Goal: Information Seeking & Learning: Find specific page/section

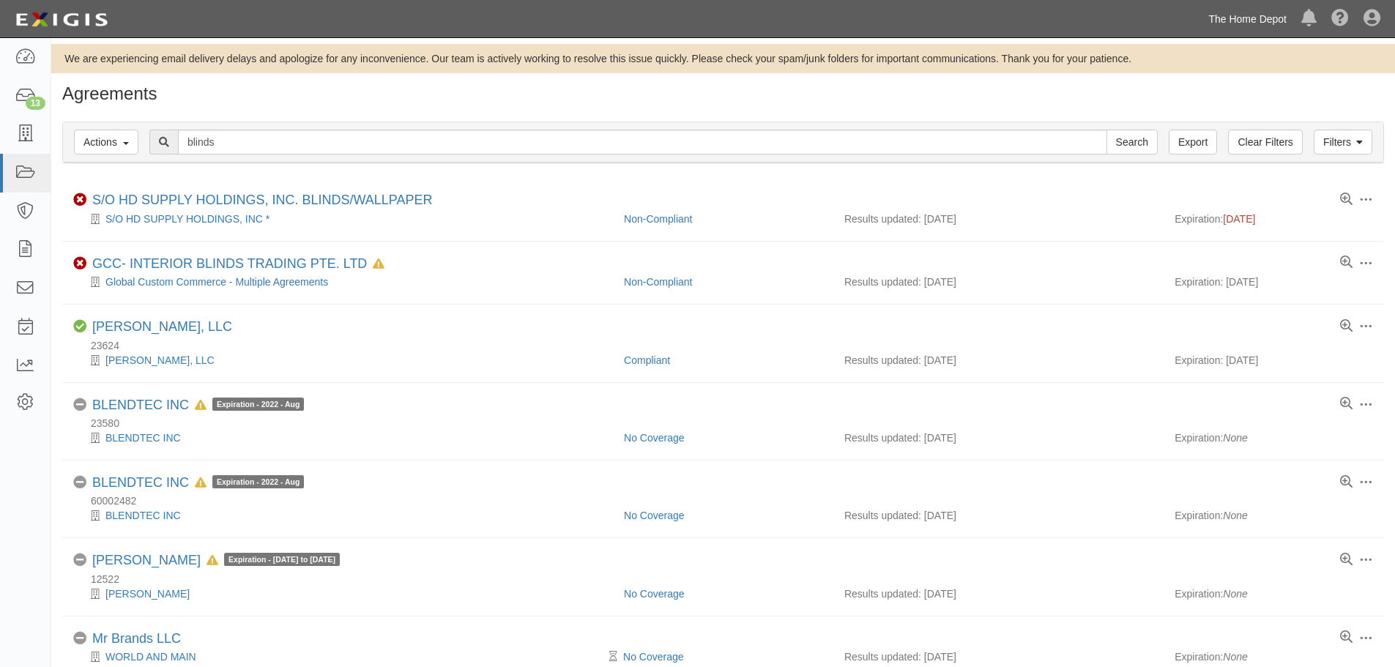
click at [1262, 27] on link "The Home Depot" at bounding box center [1247, 18] width 93 height 29
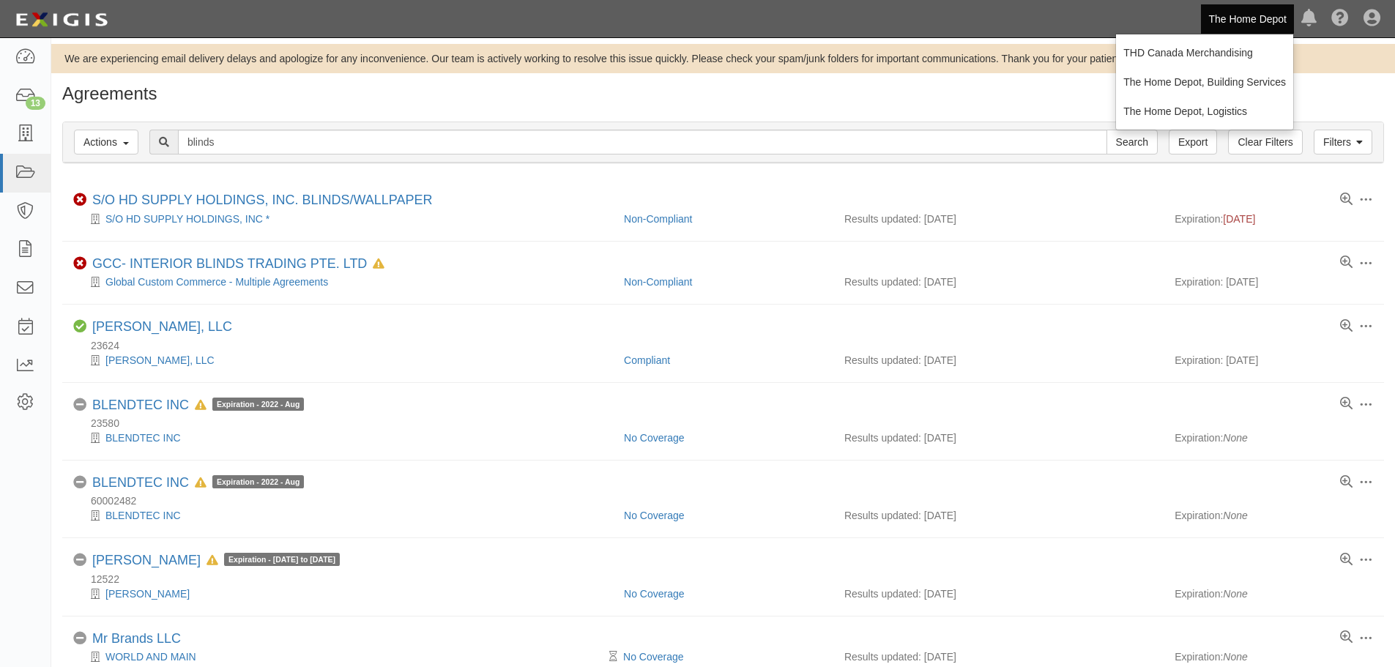
click at [1240, 15] on link "The Home Depot" at bounding box center [1247, 18] width 93 height 29
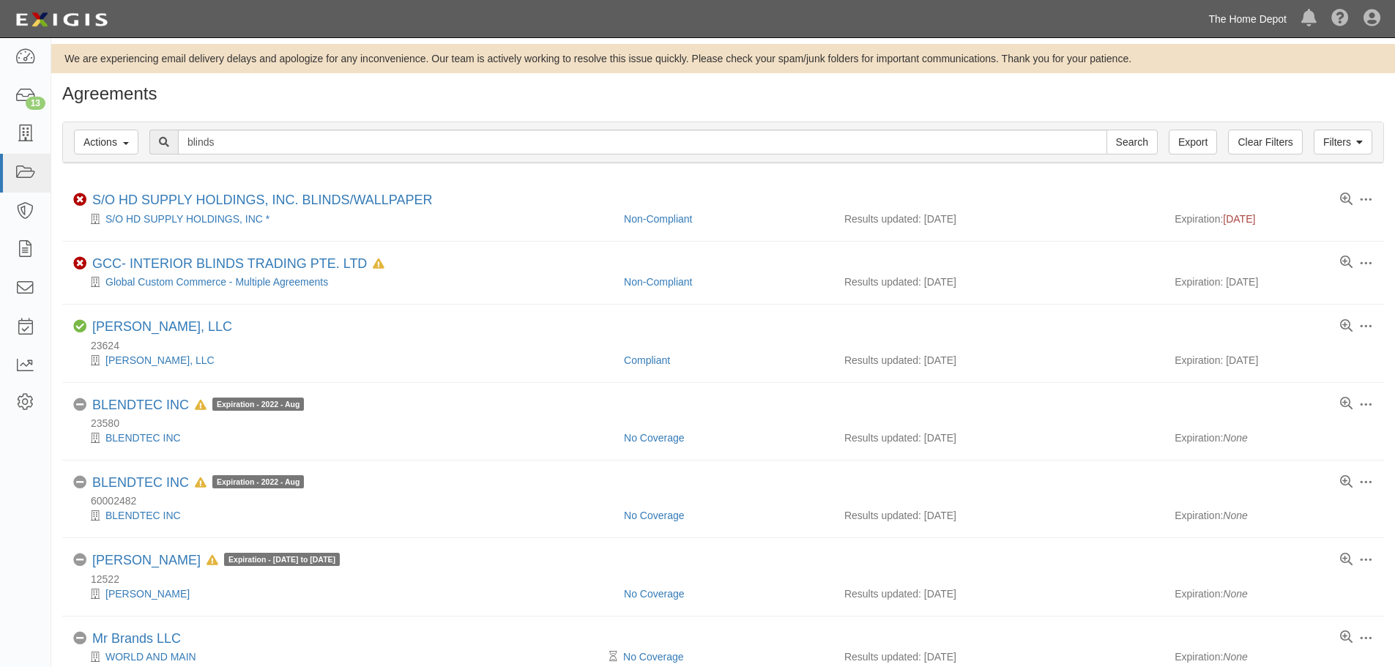
click at [1240, 15] on link "The Home Depot" at bounding box center [1247, 18] width 93 height 29
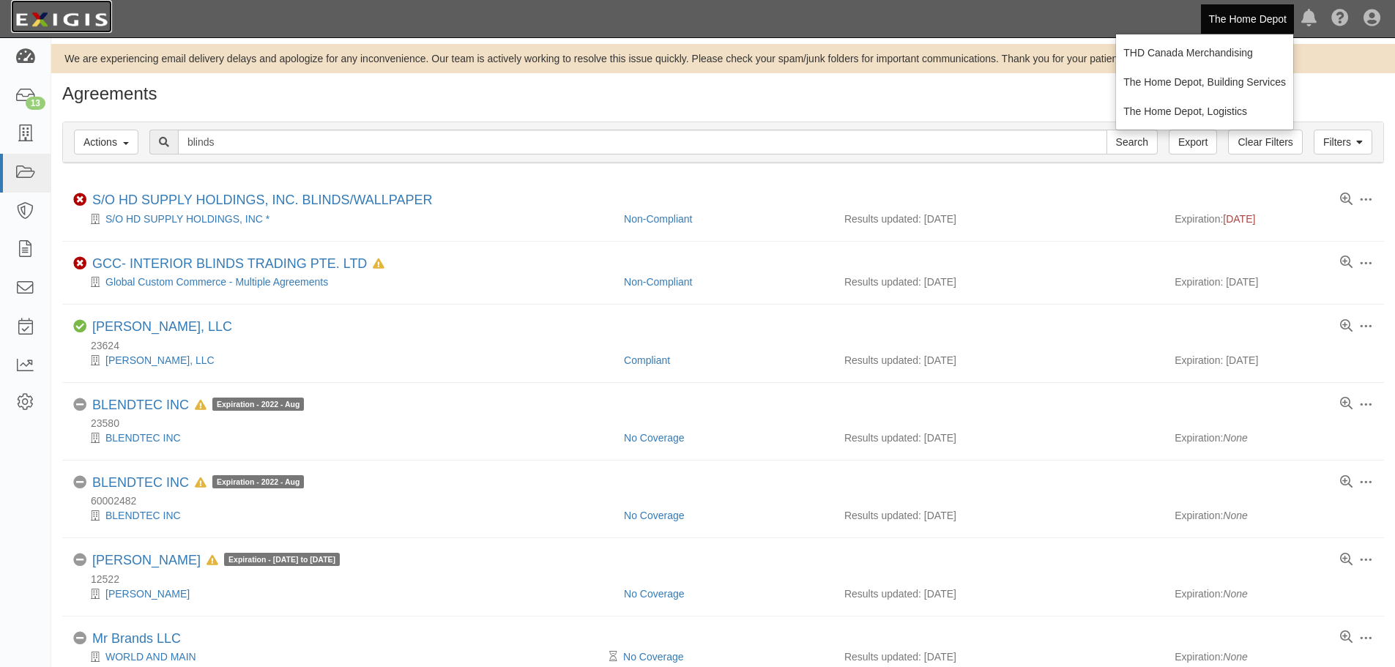
click at [57, 9] on img at bounding box center [61, 20] width 101 height 26
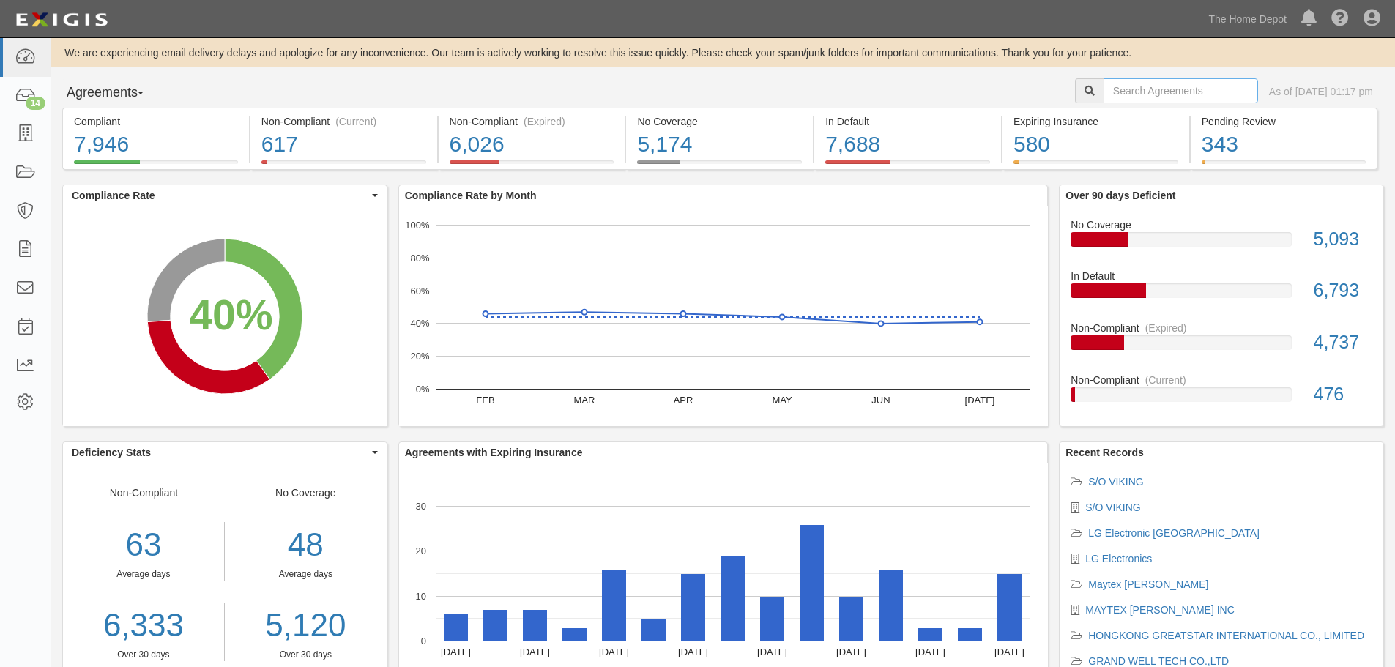
click at [1154, 81] on input "text" at bounding box center [1180, 90] width 154 height 25
type input "group"
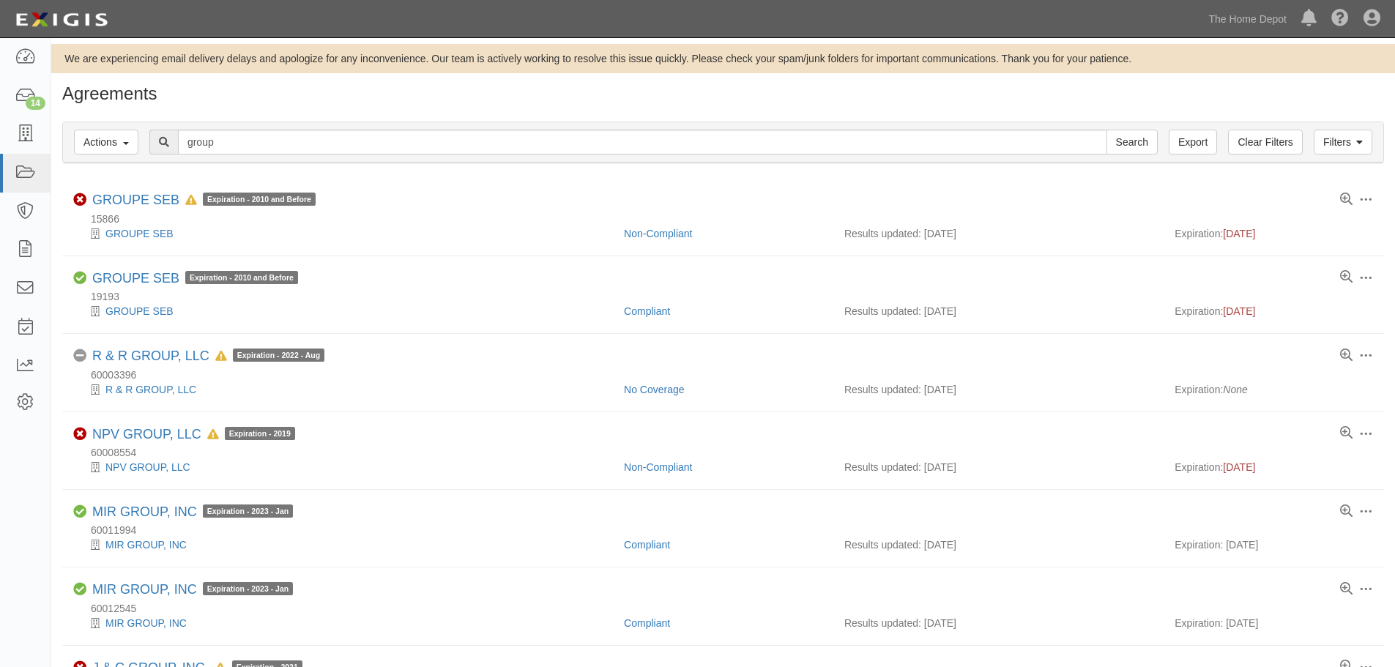
drag, startPoint x: 261, startPoint y: 158, endPoint x: 188, endPoint y: 154, distance: 73.3
click at [188, 154] on div "Filters Actions Edit Tags Run Workflows Send Messages Clear Filters Export grou…" at bounding box center [723, 142] width 1320 height 40
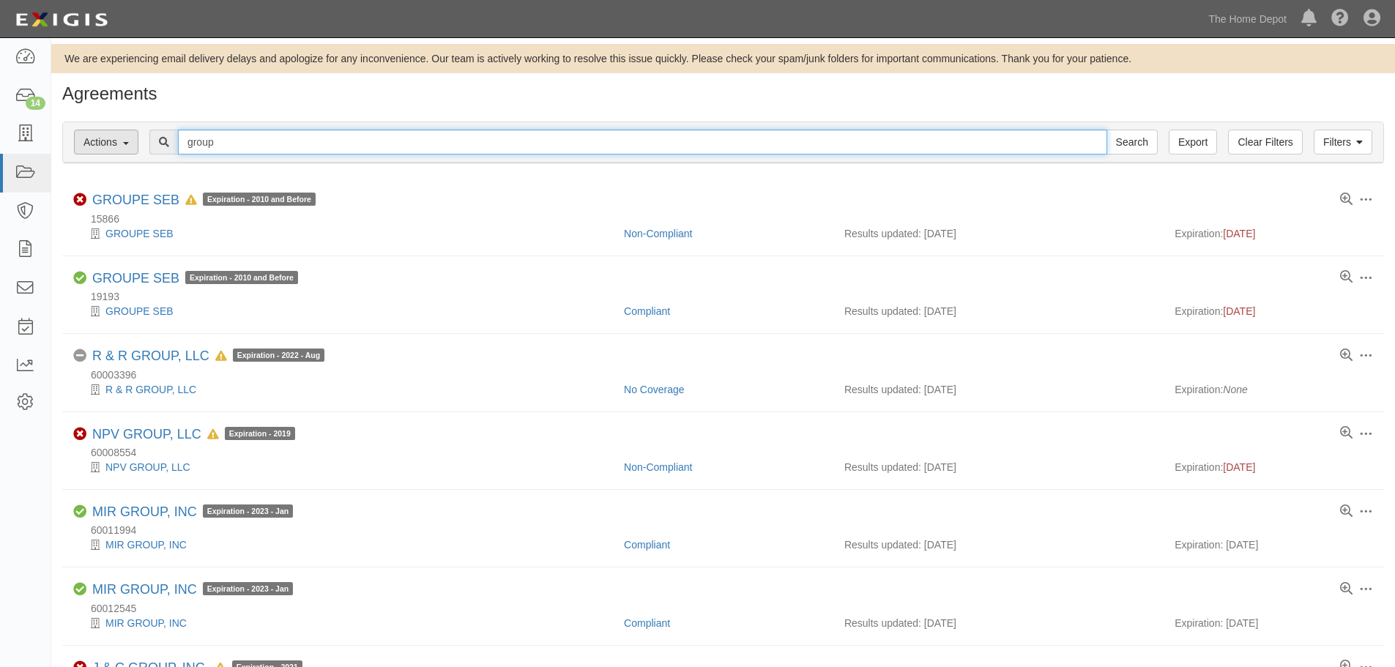
drag, startPoint x: 228, startPoint y: 147, endPoint x: 122, endPoint y: 133, distance: 107.1
click at [122, 133] on div "Filters Actions Edit Tags Run Workflows Send Messages Clear Filters Export grou…" at bounding box center [723, 142] width 1320 height 40
type input "bayport"
click at [1106, 130] on input "Search" at bounding box center [1131, 142] width 51 height 25
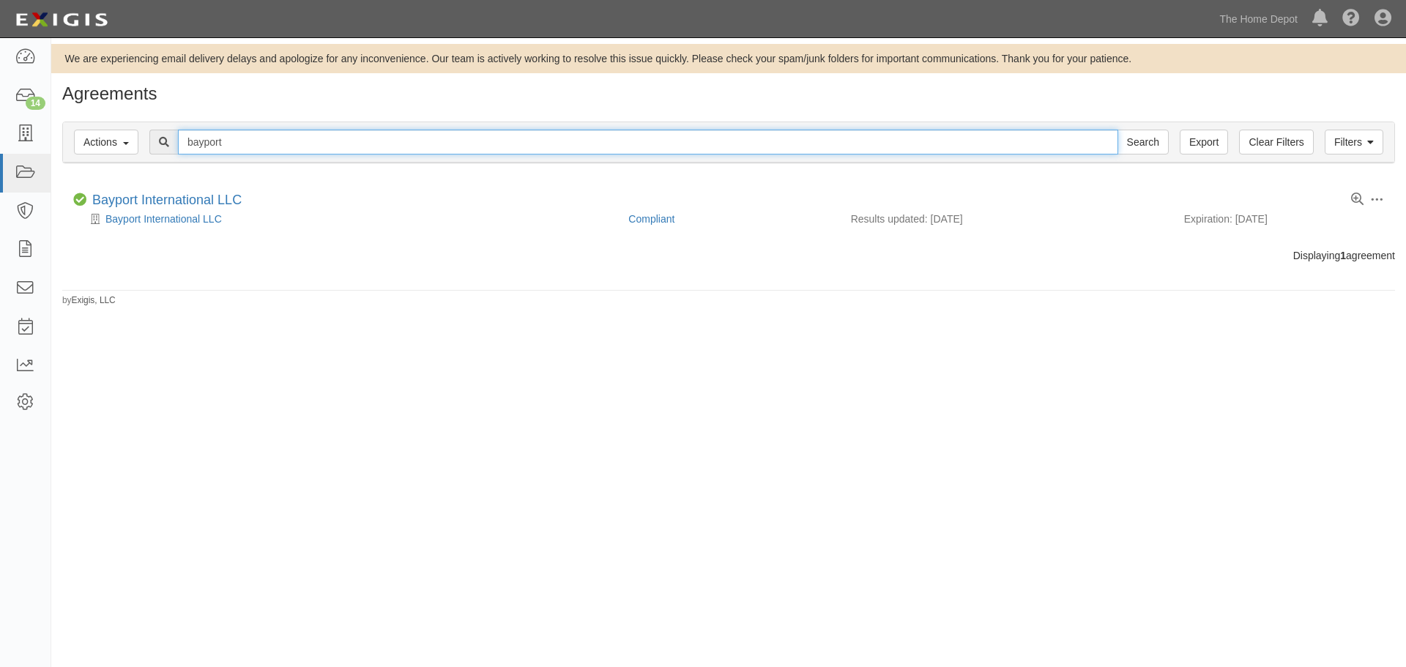
drag, startPoint x: 253, startPoint y: 146, endPoint x: 169, endPoint y: 146, distance: 84.2
click at [169, 146] on div "bayport Search" at bounding box center [658, 142] width 1019 height 25
type input "maytex"
click at [1117, 130] on input "Search" at bounding box center [1142, 142] width 51 height 25
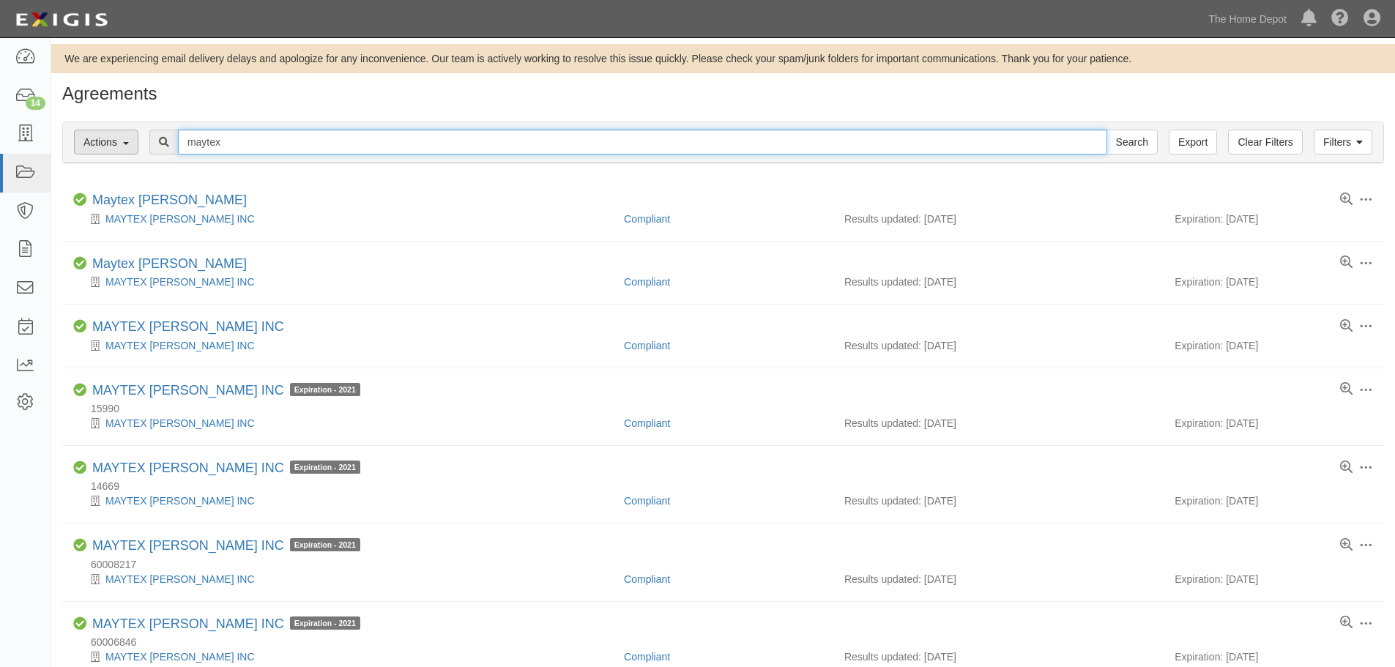
drag, startPoint x: 247, startPoint y: 146, endPoint x: 90, endPoint y: 152, distance: 156.8
click at [90, 152] on div "Filters Actions Edit Tags Run Workflows Send Messages Clear Filters Export mayt…" at bounding box center [723, 142] width 1320 height 40
click at [263, 152] on input "maytex" at bounding box center [642, 142] width 929 height 25
drag, startPoint x: 247, startPoint y: 143, endPoint x: 135, endPoint y: 158, distance: 113.0
click at [135, 158] on div "Filters Actions Edit Tags Run Workflows Send Messages Clear Filters Export mayt…" at bounding box center [723, 142] width 1320 height 40
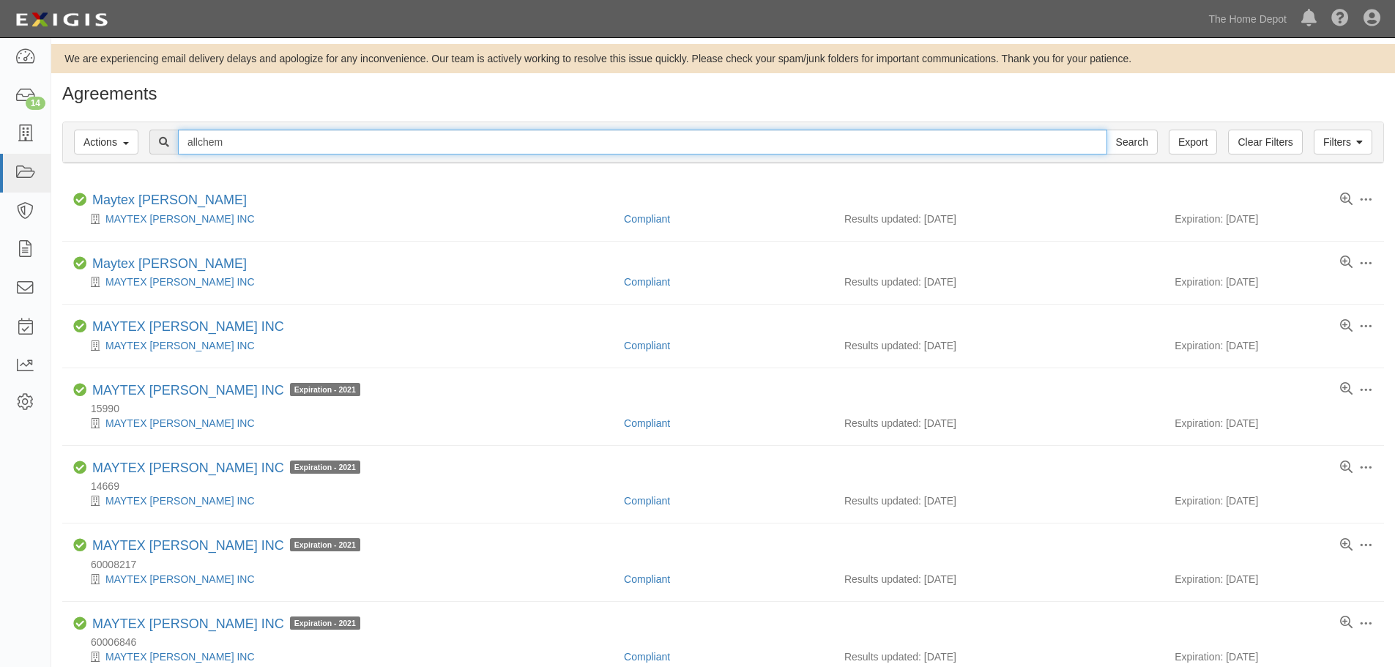
type input "allchem"
click at [1106, 130] on input "Search" at bounding box center [1131, 142] width 51 height 25
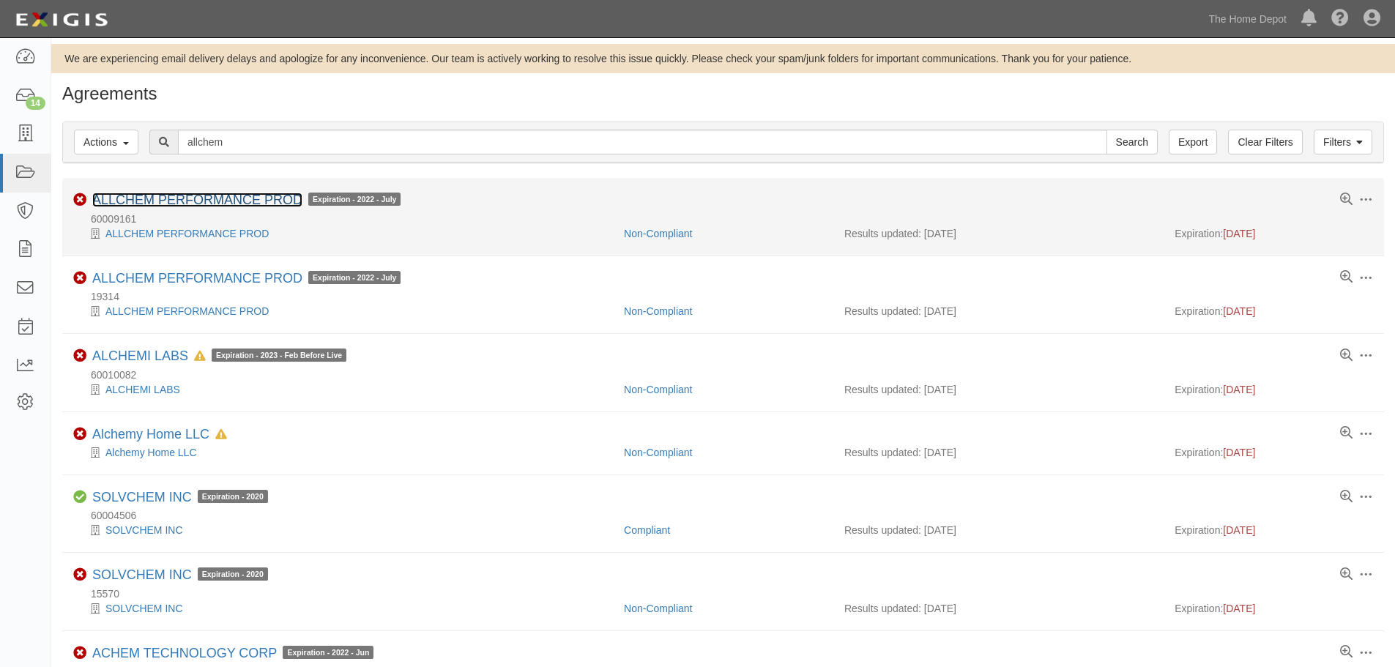
click at [201, 193] on link "ALLCHEM PERFORMANCE PROD" at bounding box center [197, 200] width 210 height 15
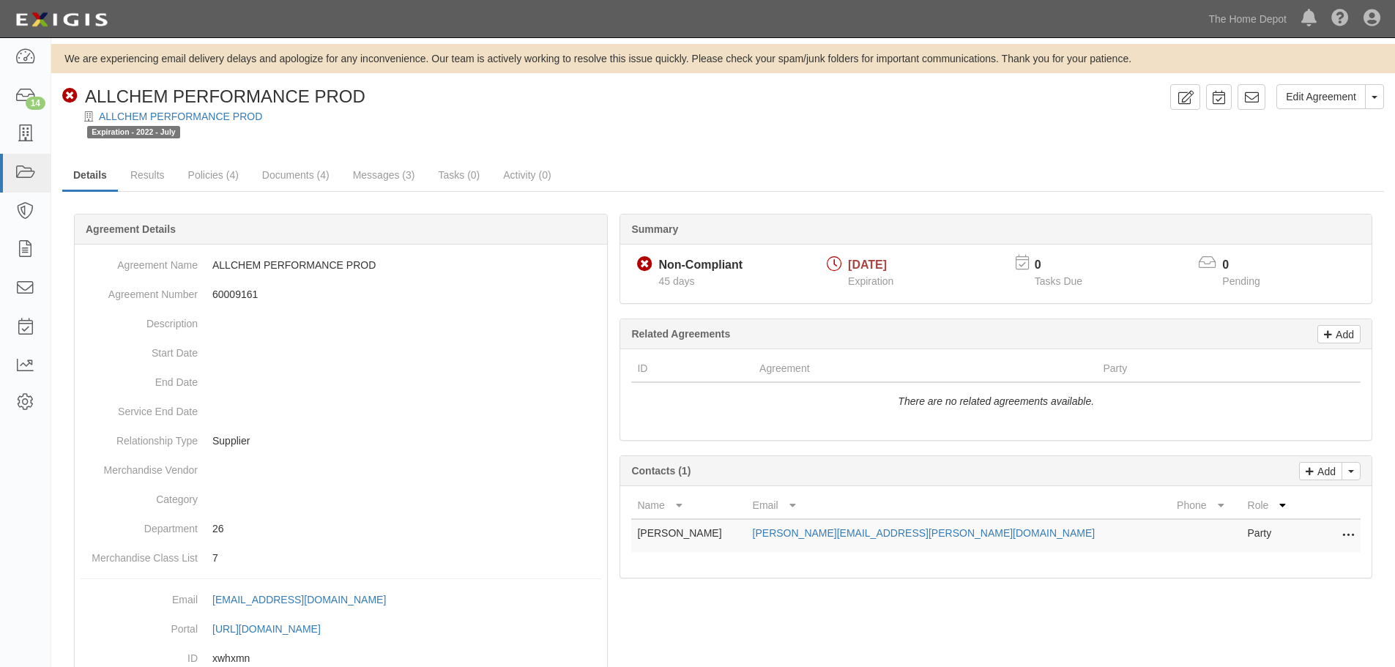
click at [171, 108] on div "Non-Compliant ALLCHEM PERFORMANCE PROD" at bounding box center [213, 96] width 303 height 25
click at [171, 118] on link "ALLCHEM PERFORMANCE PROD" at bounding box center [180, 117] width 163 height 12
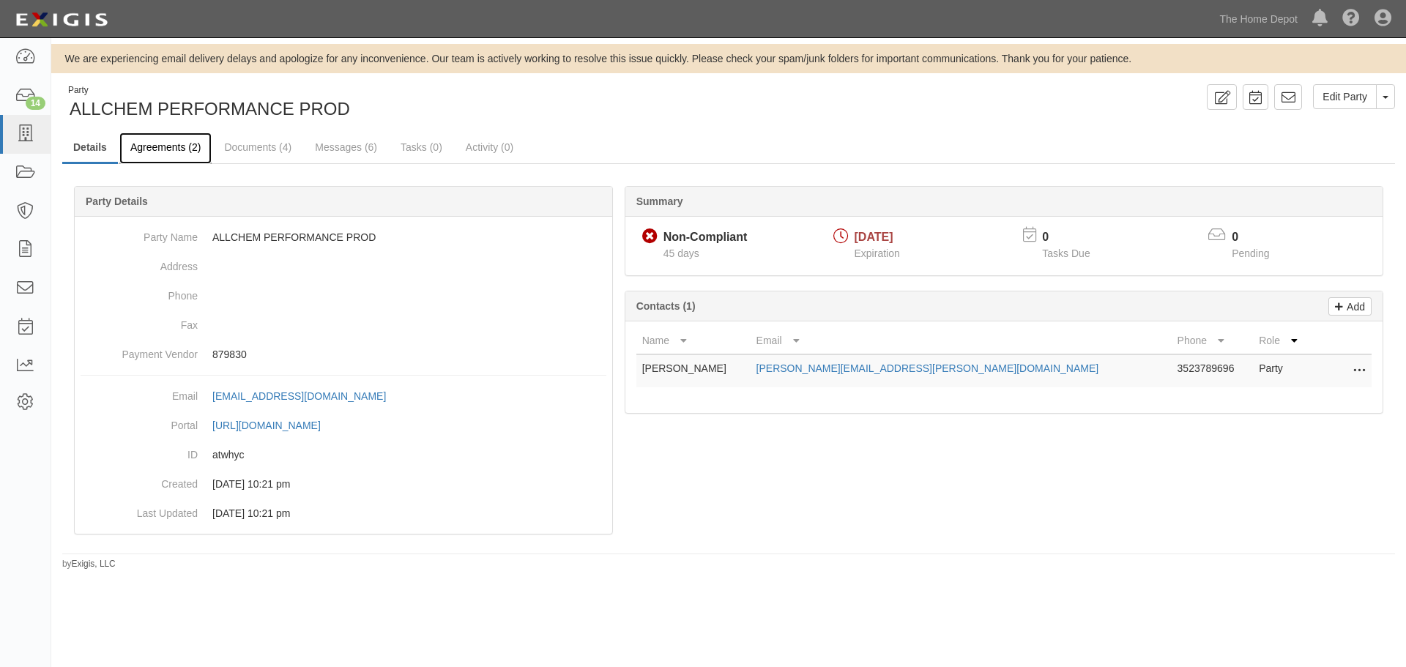
click at [171, 153] on link "Agreements (2)" at bounding box center [165, 148] width 92 height 31
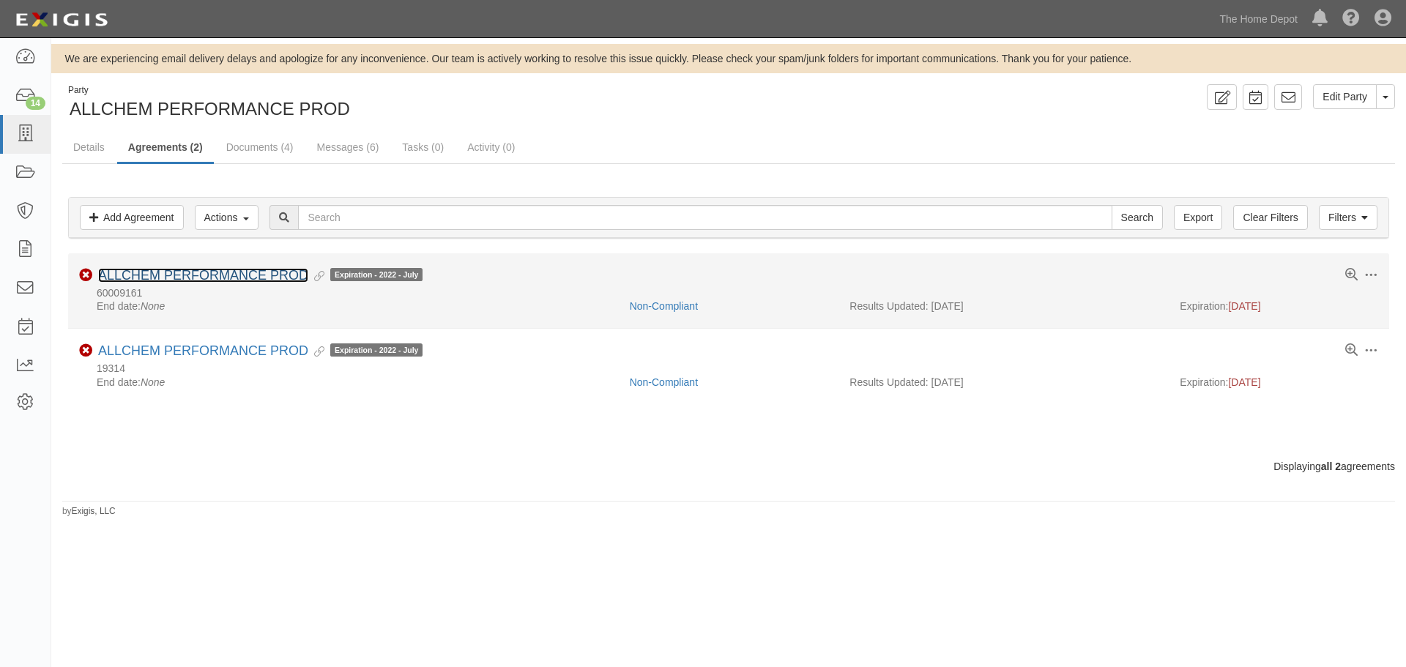
click at [214, 270] on link "ALLCHEM PERFORMANCE PROD" at bounding box center [203, 275] width 210 height 15
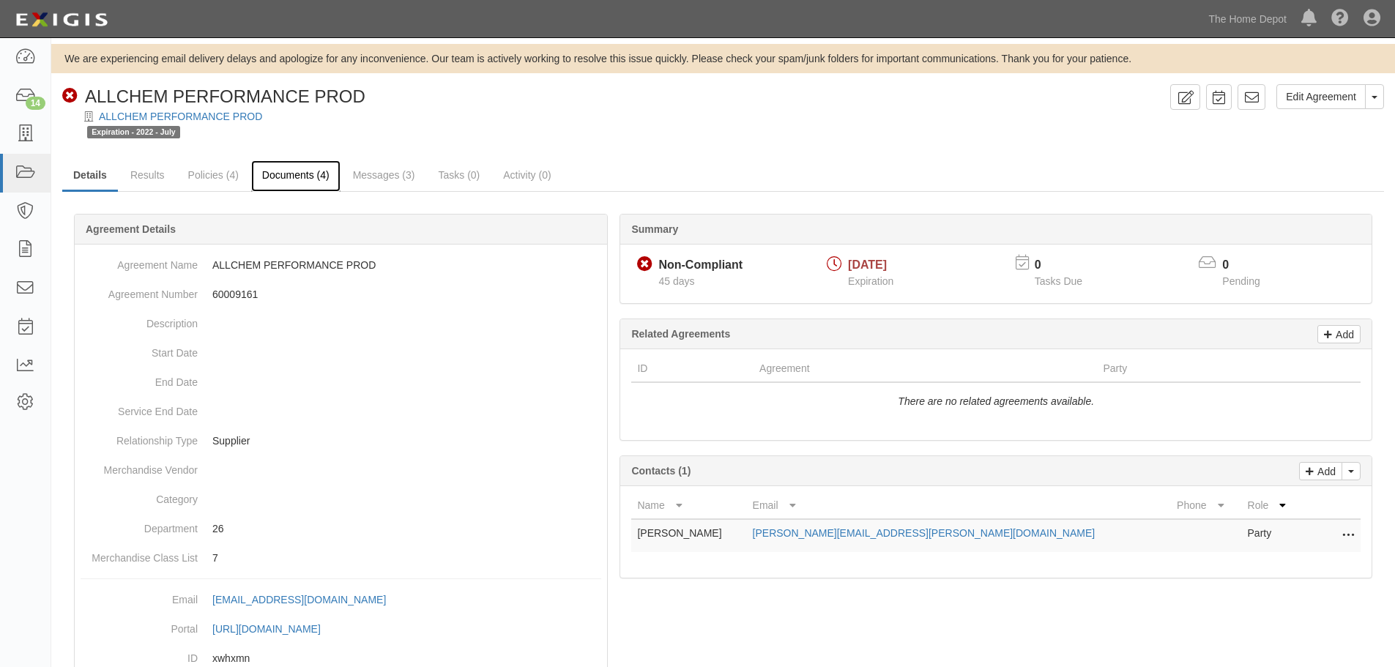
click at [288, 170] on link "Documents (4)" at bounding box center [295, 175] width 89 height 31
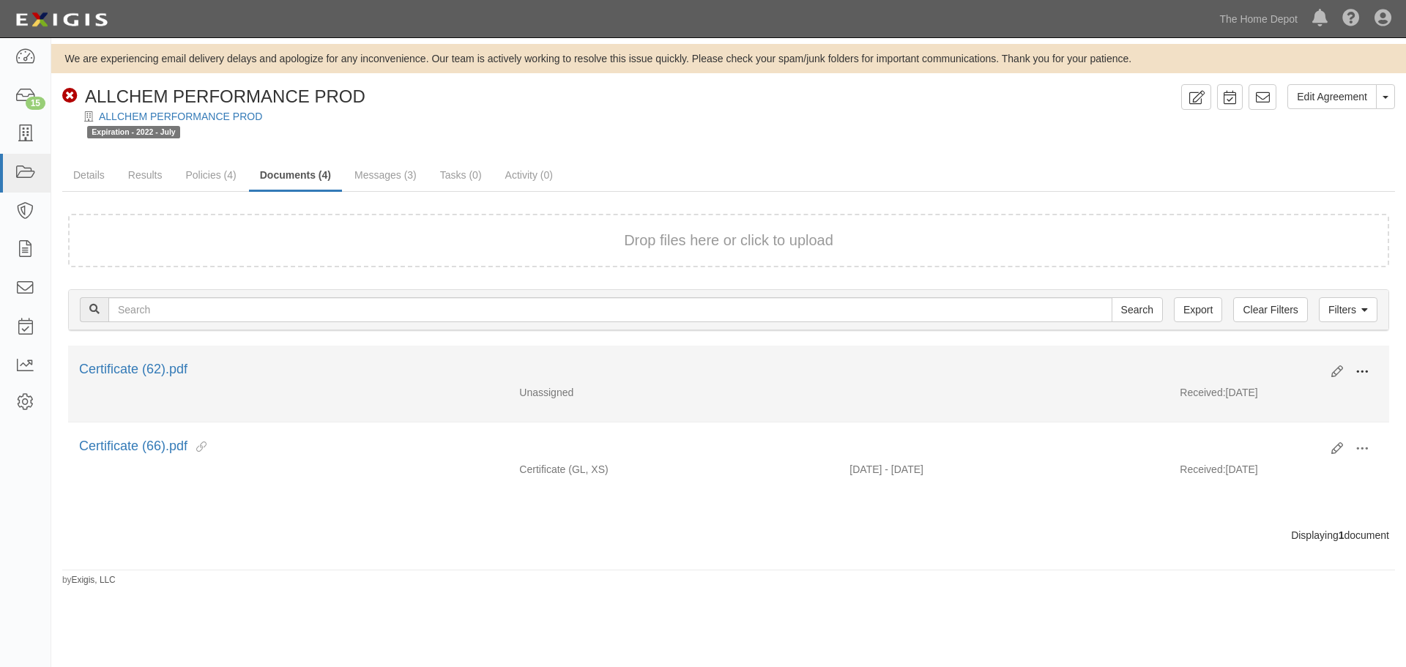
click at [1359, 370] on span at bounding box center [1361, 371] width 13 height 13
click at [1305, 370] on link "Edit" at bounding box center [1291, 366] width 116 height 26
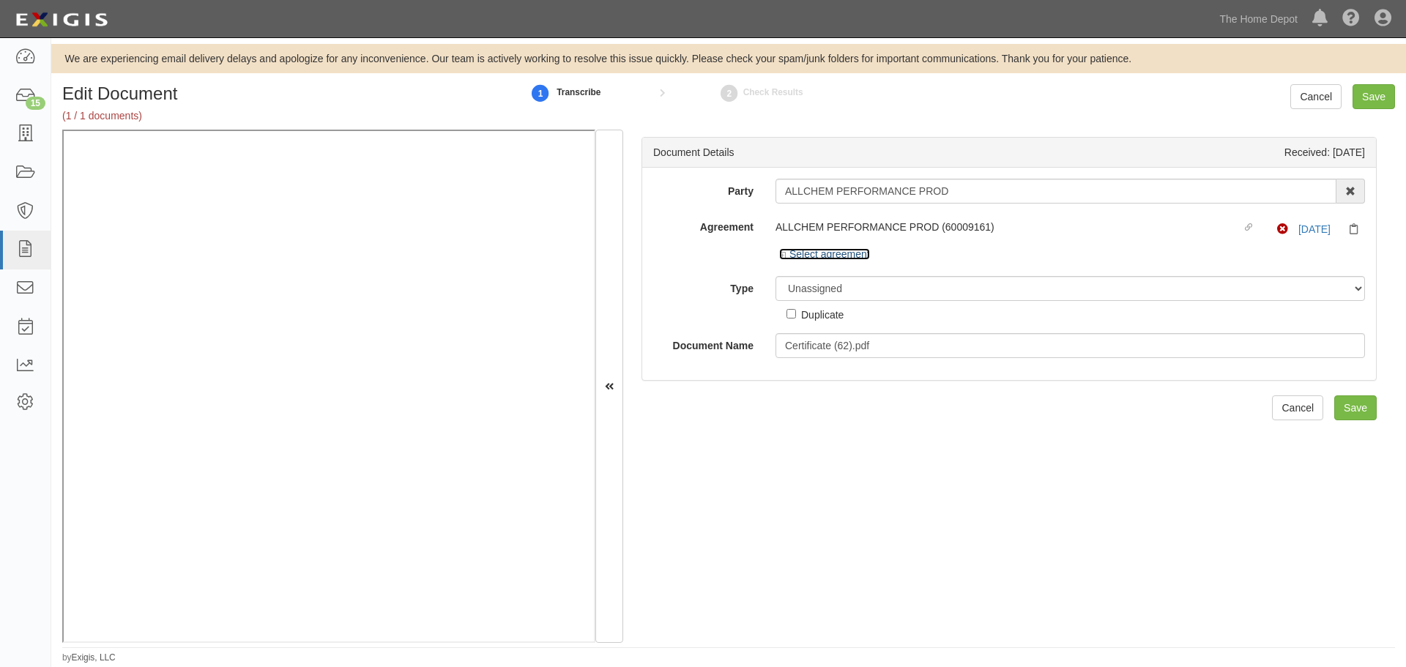
click at [783, 254] on icon at bounding box center [784, 255] width 10 height 7
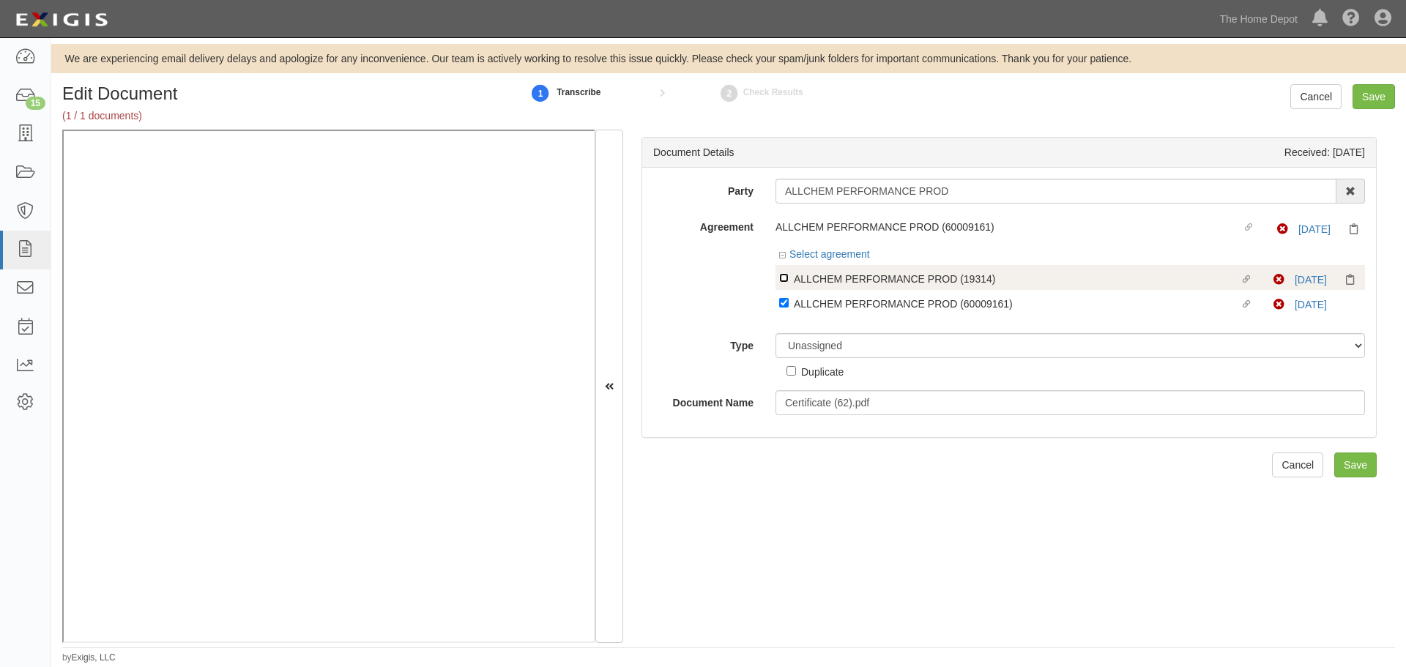
click at [781, 275] on input "Linked agreement ALLCHEM PERFORMANCE PROD (19314) Linked agreement" at bounding box center [784, 278] width 10 height 10
checkbox input "true"
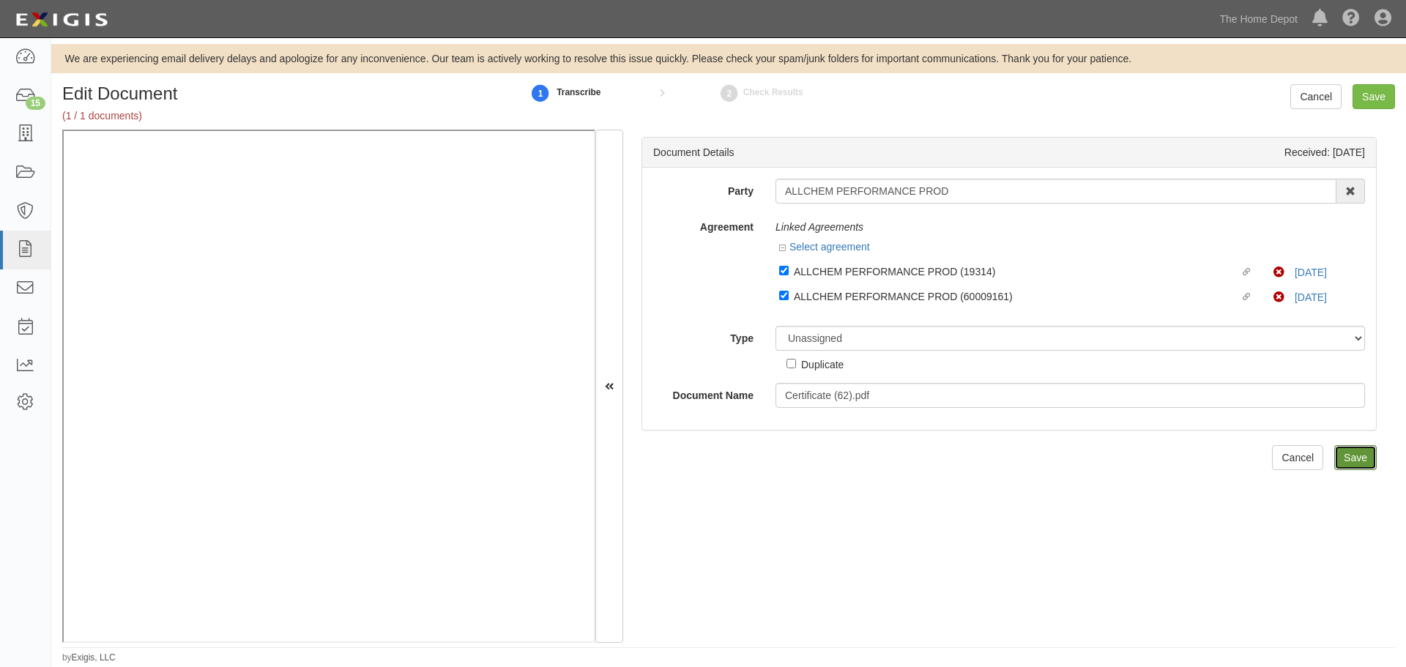
click at [1340, 457] on input "Save" at bounding box center [1355, 457] width 42 height 25
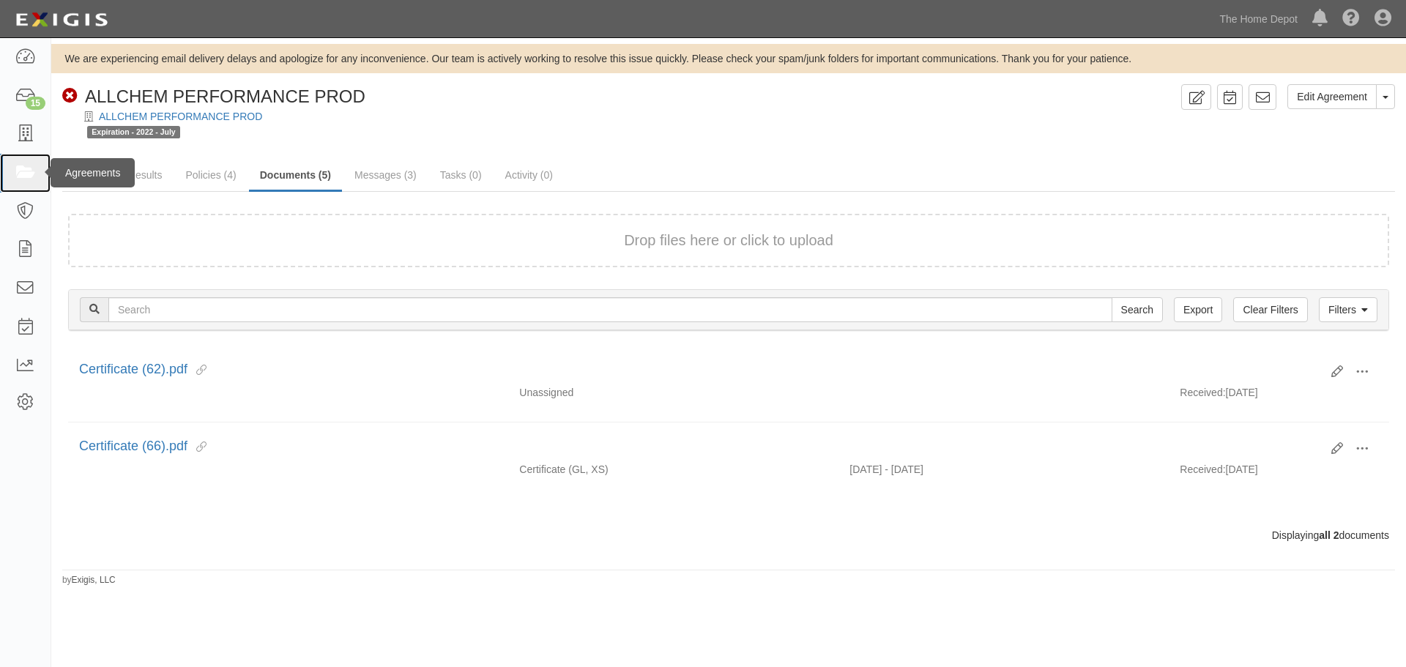
click at [28, 160] on link at bounding box center [25, 173] width 51 height 39
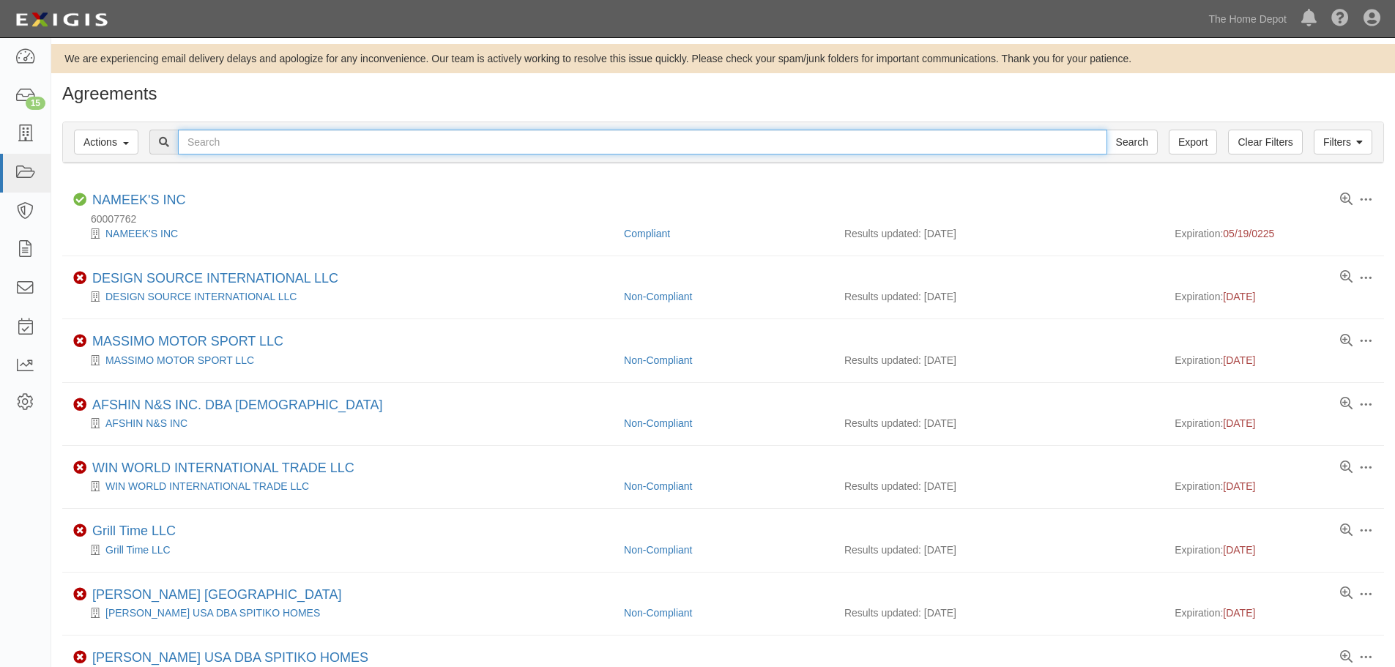
click at [235, 146] on input "text" at bounding box center [642, 142] width 929 height 25
type input "oleniy"
click at [1106, 130] on input "Search" at bounding box center [1131, 142] width 51 height 25
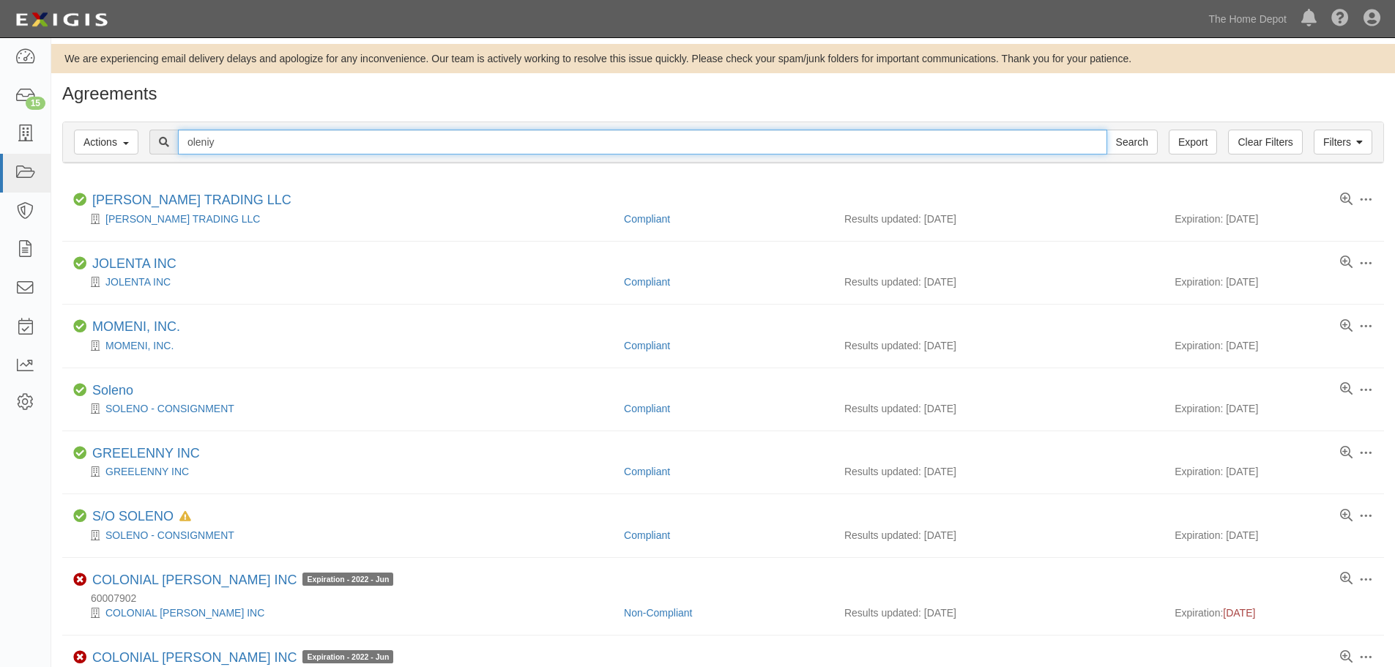
click at [247, 139] on input "oleniy" at bounding box center [642, 142] width 929 height 25
drag, startPoint x: 247, startPoint y: 139, endPoint x: 105, endPoint y: 119, distance: 144.2
click at [105, 119] on div "Filters Actions Edit Tags Run Workflows Send Messages Clear Filters Export olen…" at bounding box center [722, 144] width 1343 height 67
type input "decor"
click at [1106, 130] on input "Search" at bounding box center [1131, 142] width 51 height 25
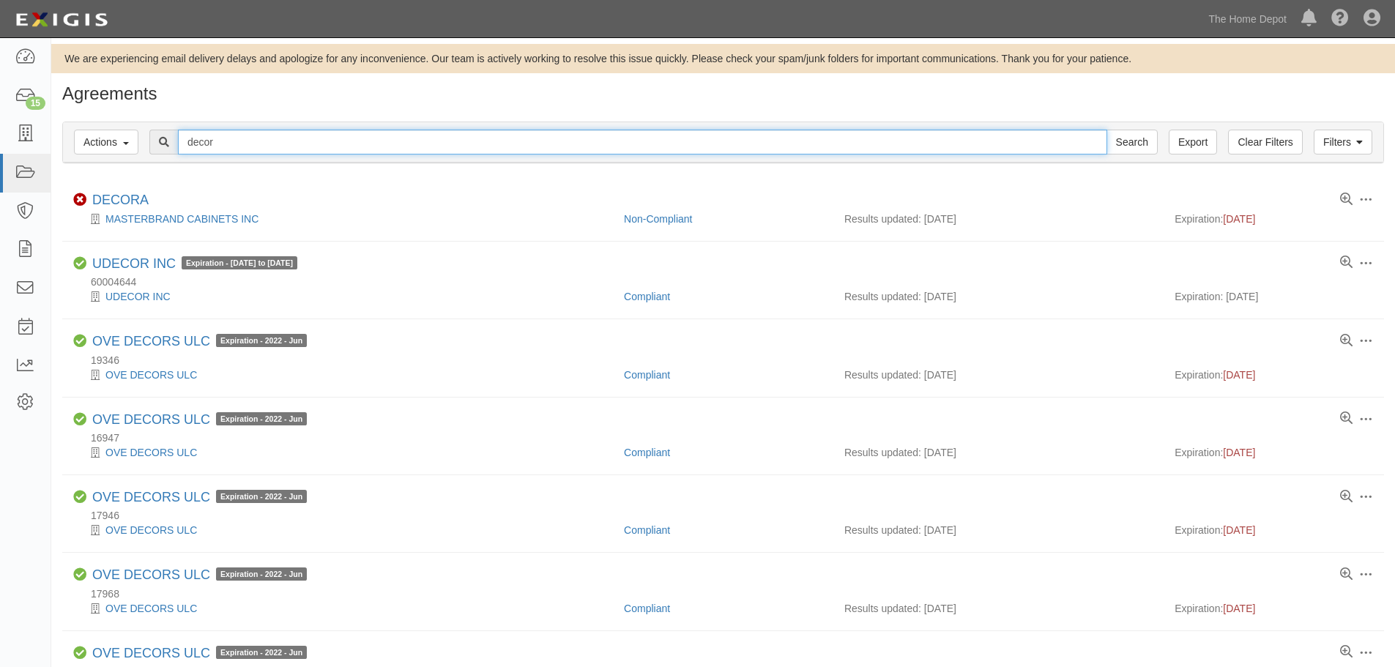
drag, startPoint x: 247, startPoint y: 138, endPoint x: 109, endPoint y: 118, distance: 139.9
click at [109, 118] on div "Filters Actions Edit Tags Run Workflows Send Messages Clear Filters Export deco…" at bounding box center [722, 144] width 1343 height 67
type input "MFC"
click at [1106, 130] on input "Search" at bounding box center [1131, 142] width 51 height 25
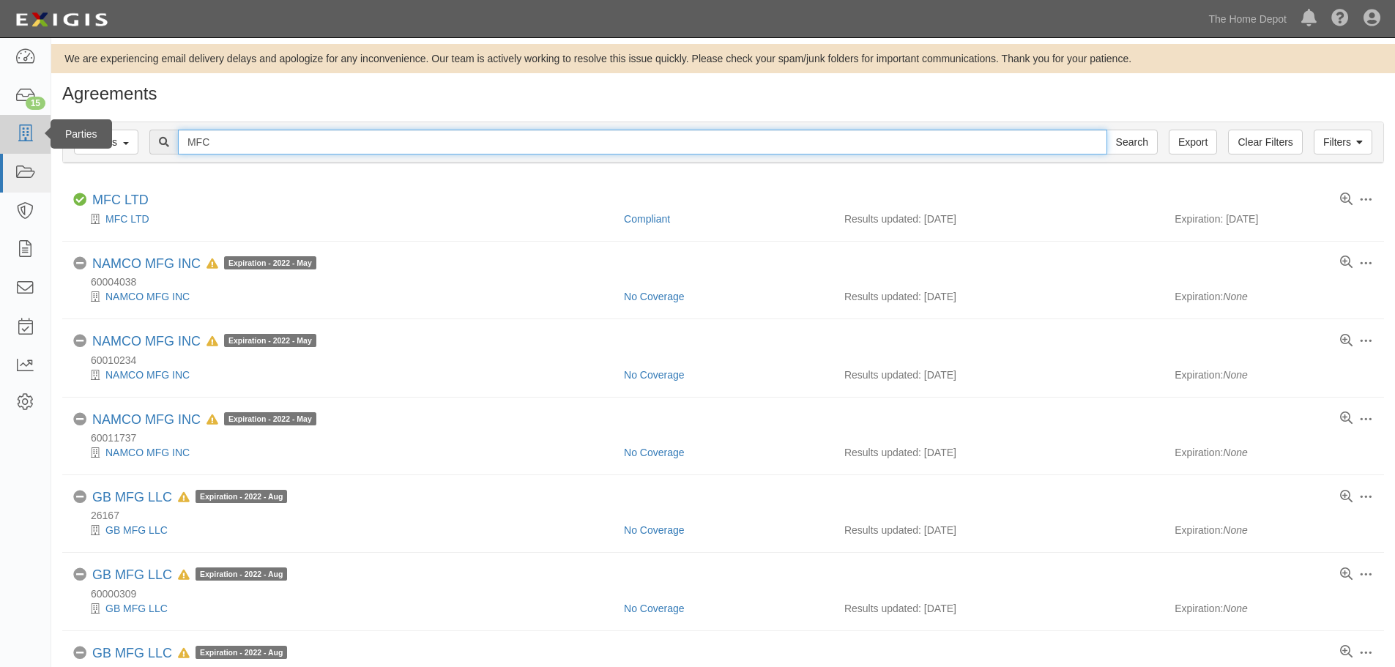
drag, startPoint x: 242, startPoint y: 143, endPoint x: 39, endPoint y: 124, distance: 204.4
type input "Ibg"
click at [1106, 130] on input "Search" at bounding box center [1131, 142] width 51 height 25
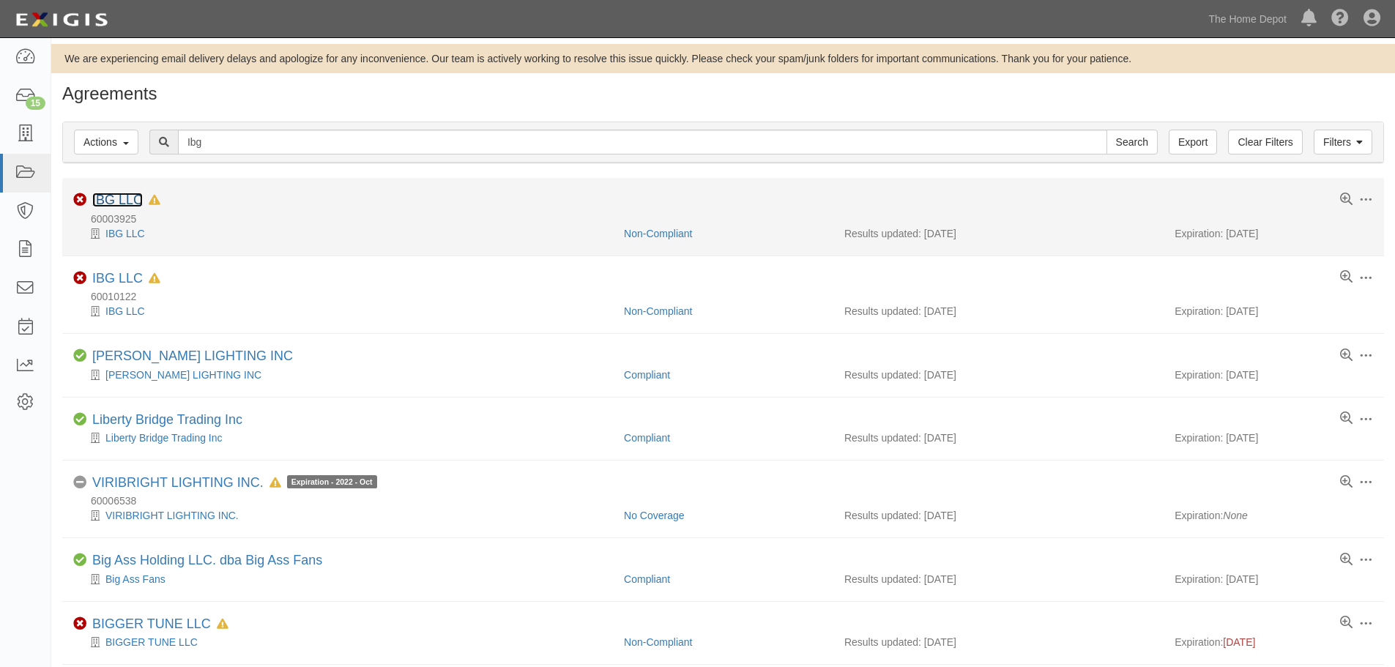
click at [127, 200] on link "IBG LLC" at bounding box center [117, 200] width 51 height 15
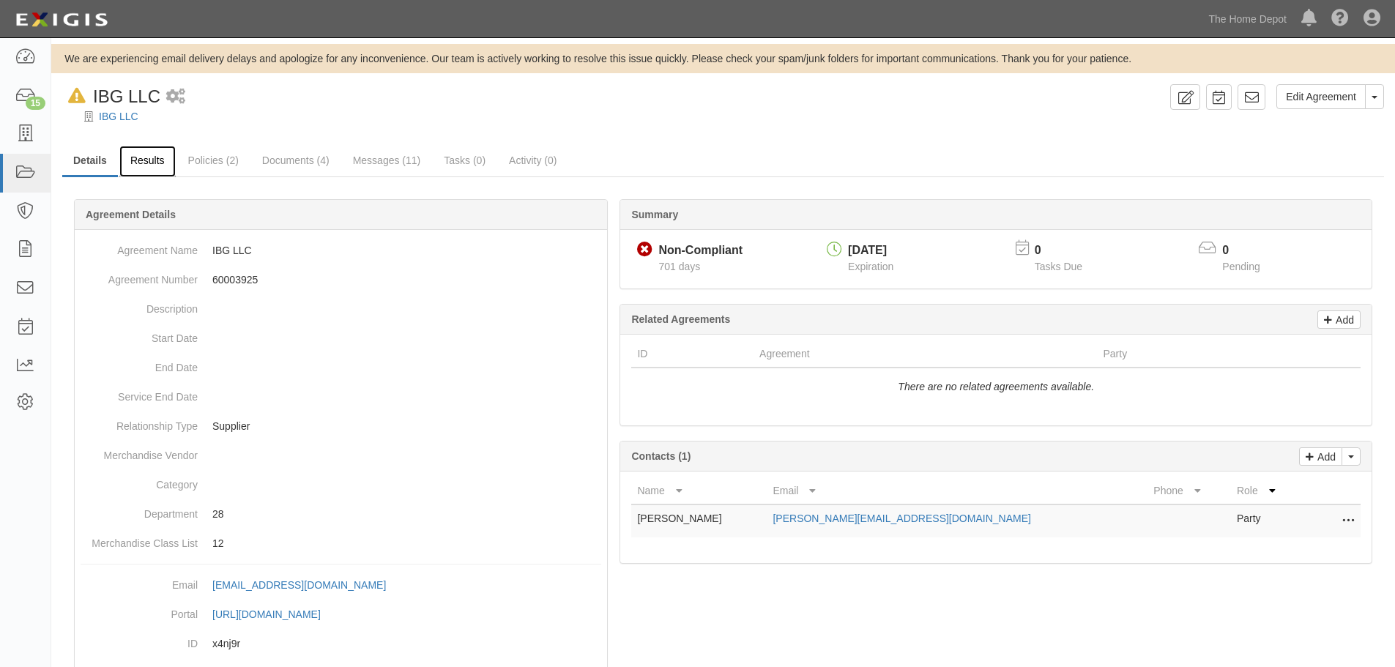
click at [142, 157] on link "Results" at bounding box center [147, 161] width 56 height 31
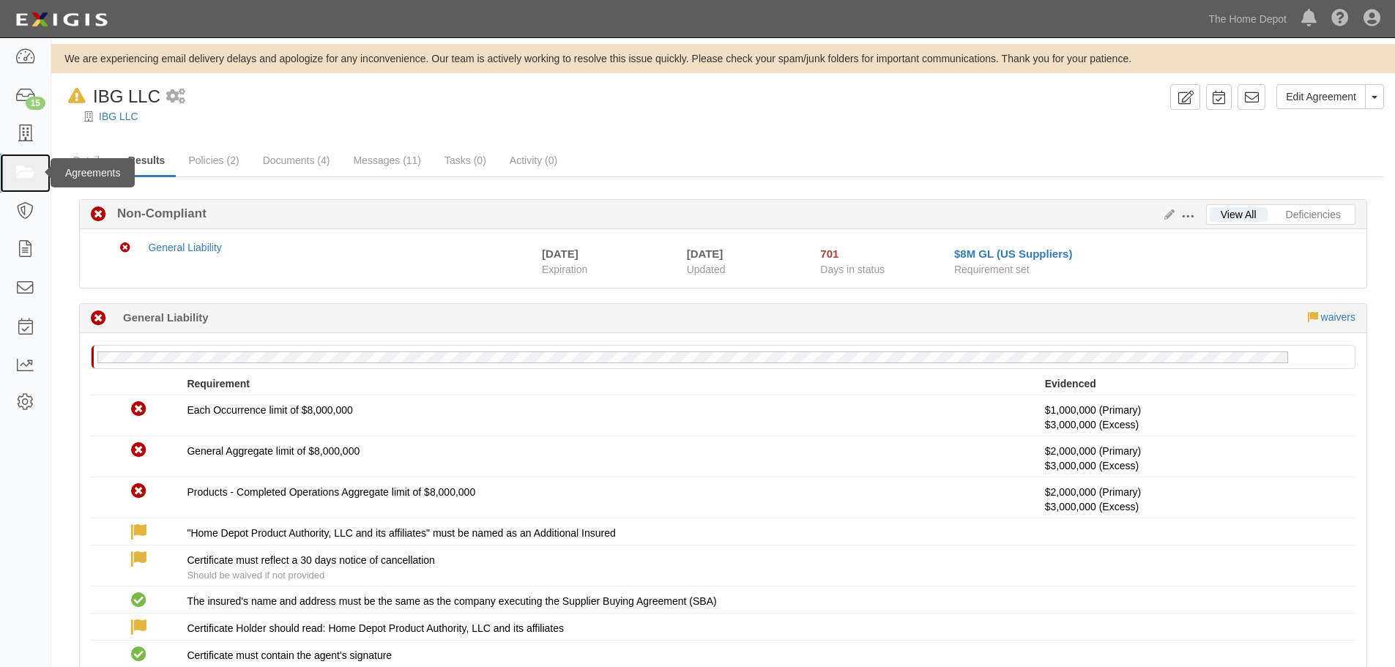
click at [34, 173] on icon at bounding box center [25, 173] width 20 height 17
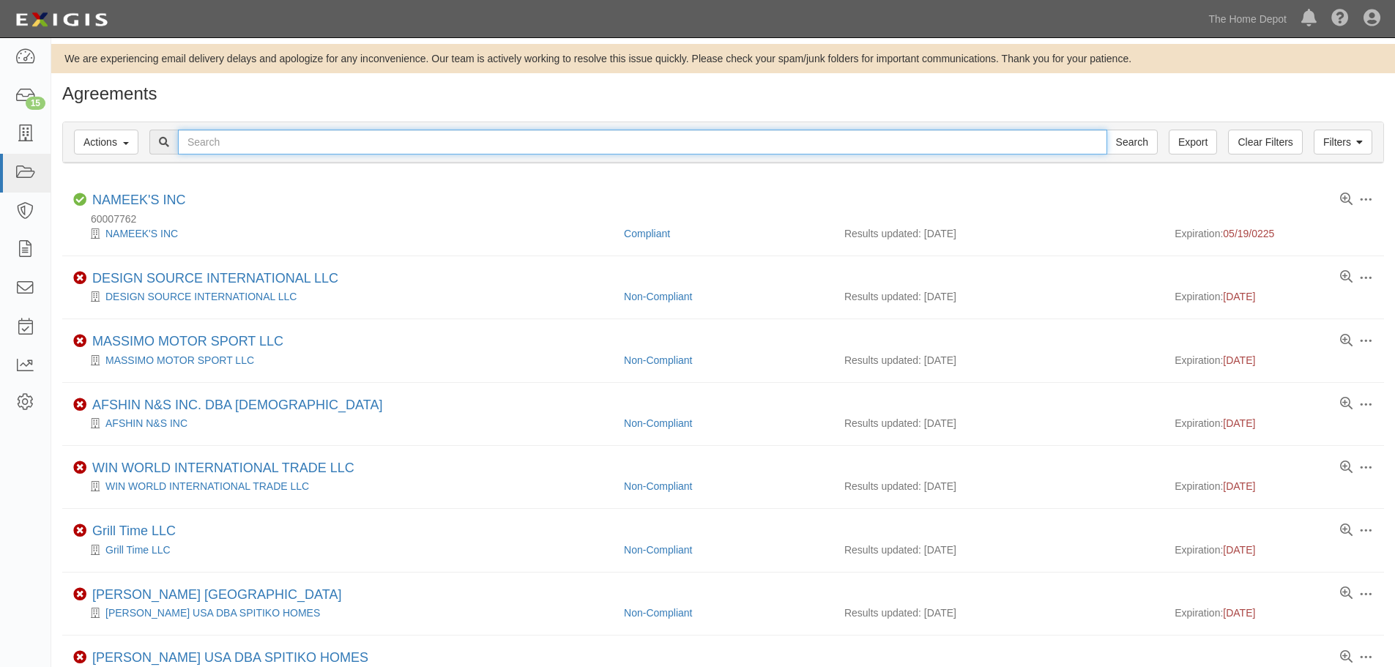
click at [225, 132] on input "text" at bounding box center [642, 142] width 929 height 25
type input "xigai"
click at [1106, 130] on input "Search" at bounding box center [1131, 142] width 51 height 25
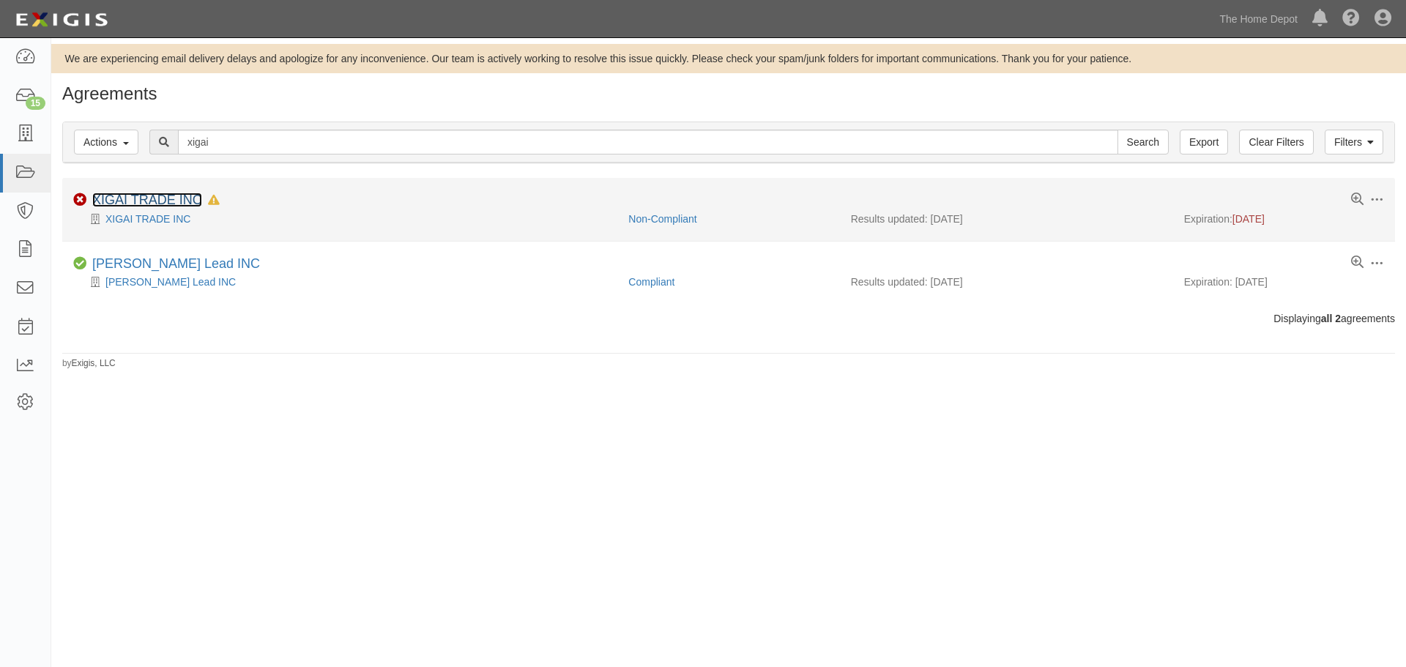
click at [137, 200] on link "XIGAI TRADE INC" at bounding box center [147, 200] width 110 height 15
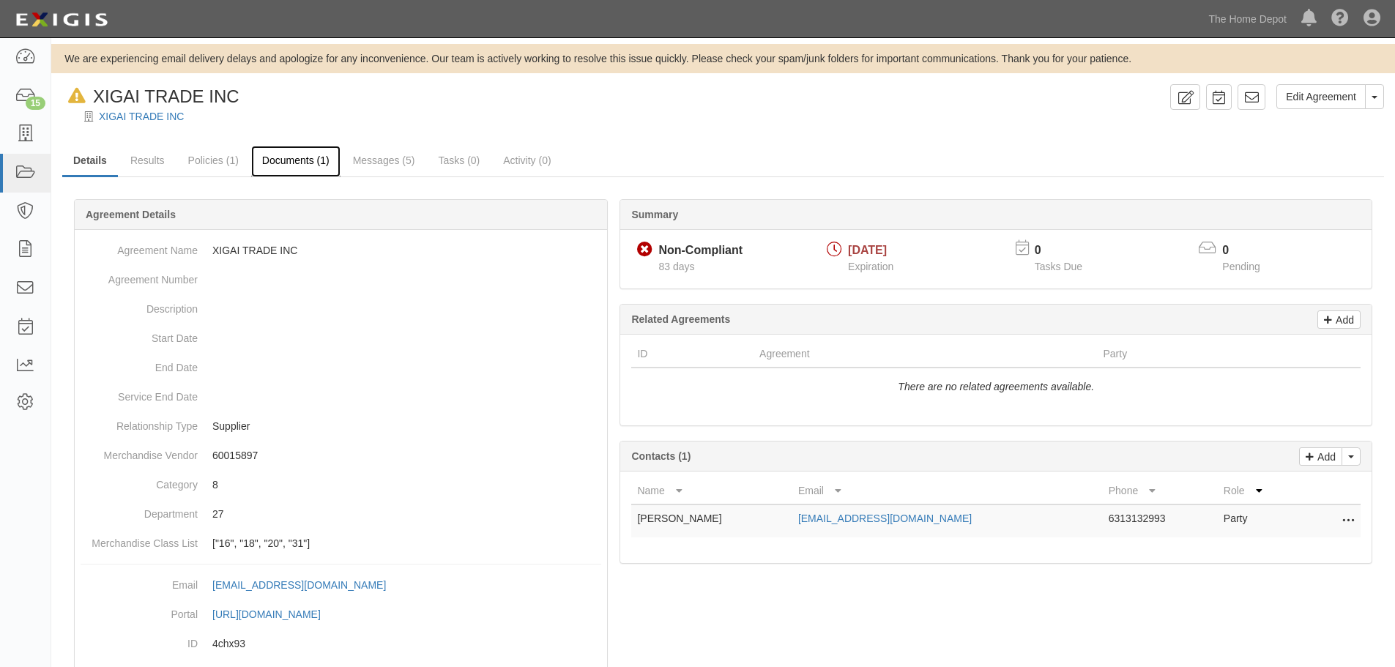
click at [296, 154] on link "Documents (1)" at bounding box center [295, 161] width 89 height 31
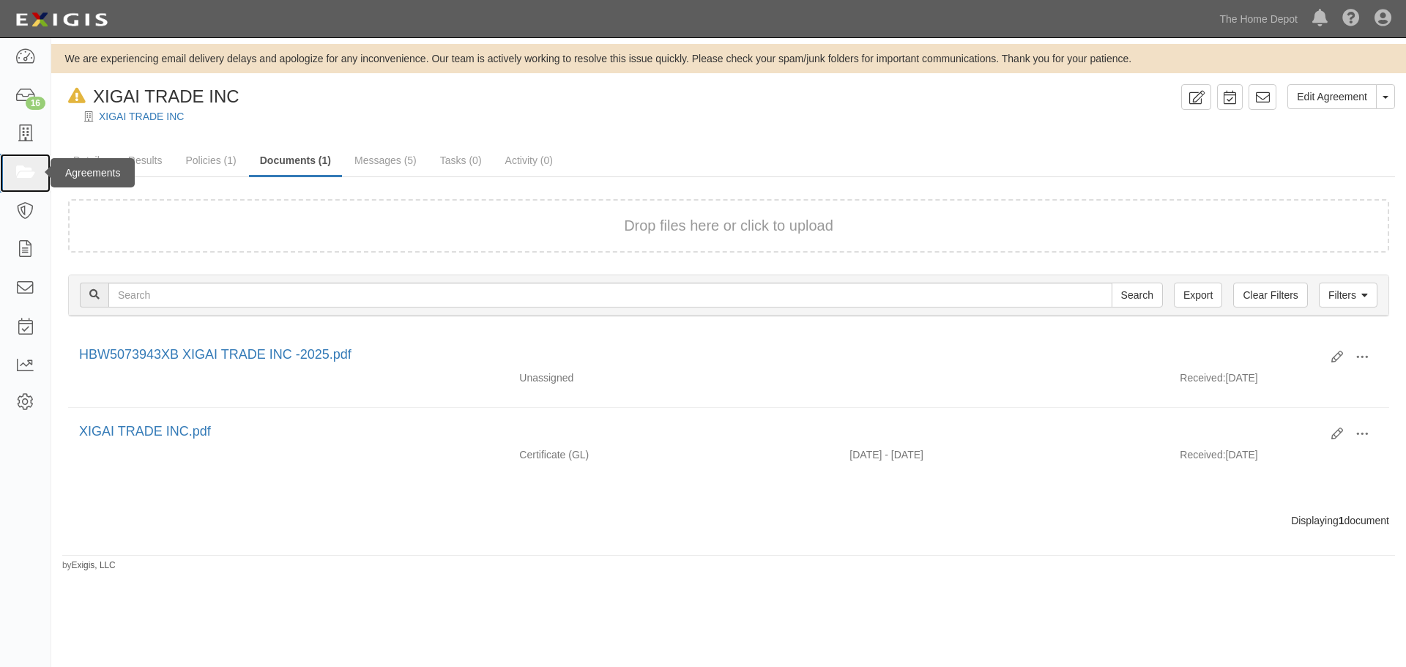
click at [25, 162] on link at bounding box center [25, 173] width 51 height 39
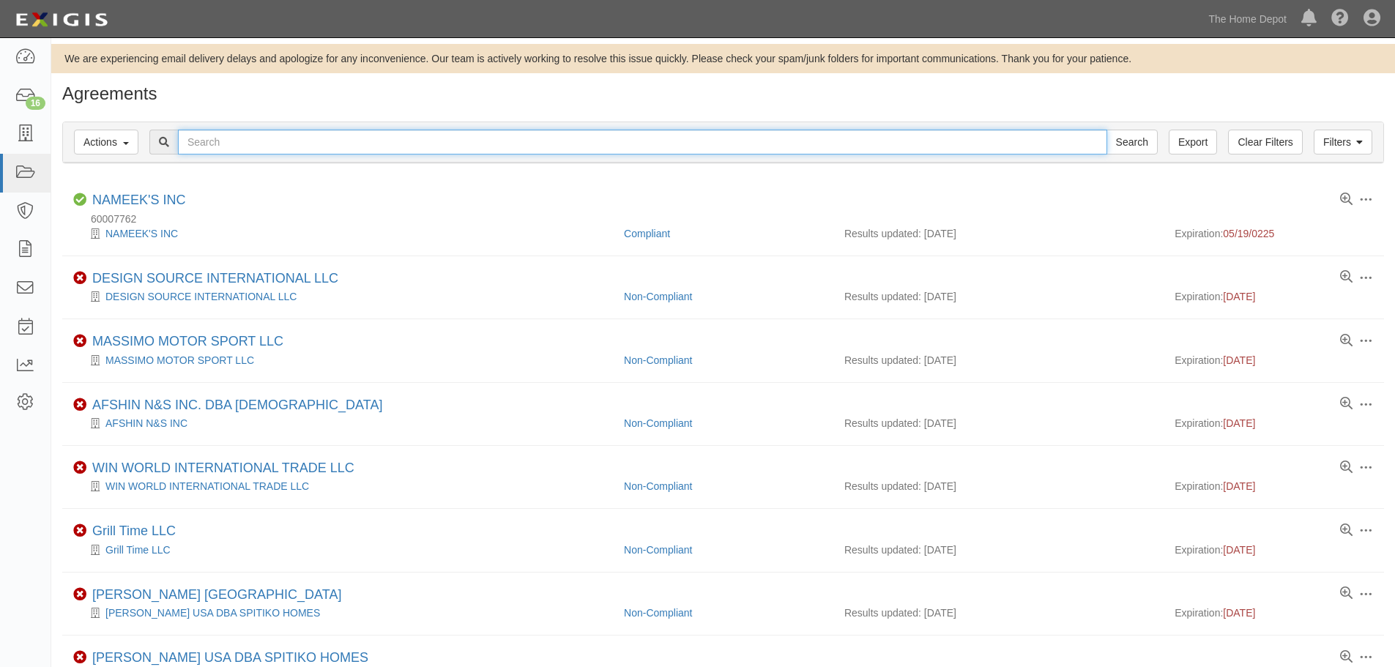
click at [489, 138] on input "text" at bounding box center [642, 142] width 929 height 25
type input "neo"
click at [1106, 130] on input "Search" at bounding box center [1131, 142] width 51 height 25
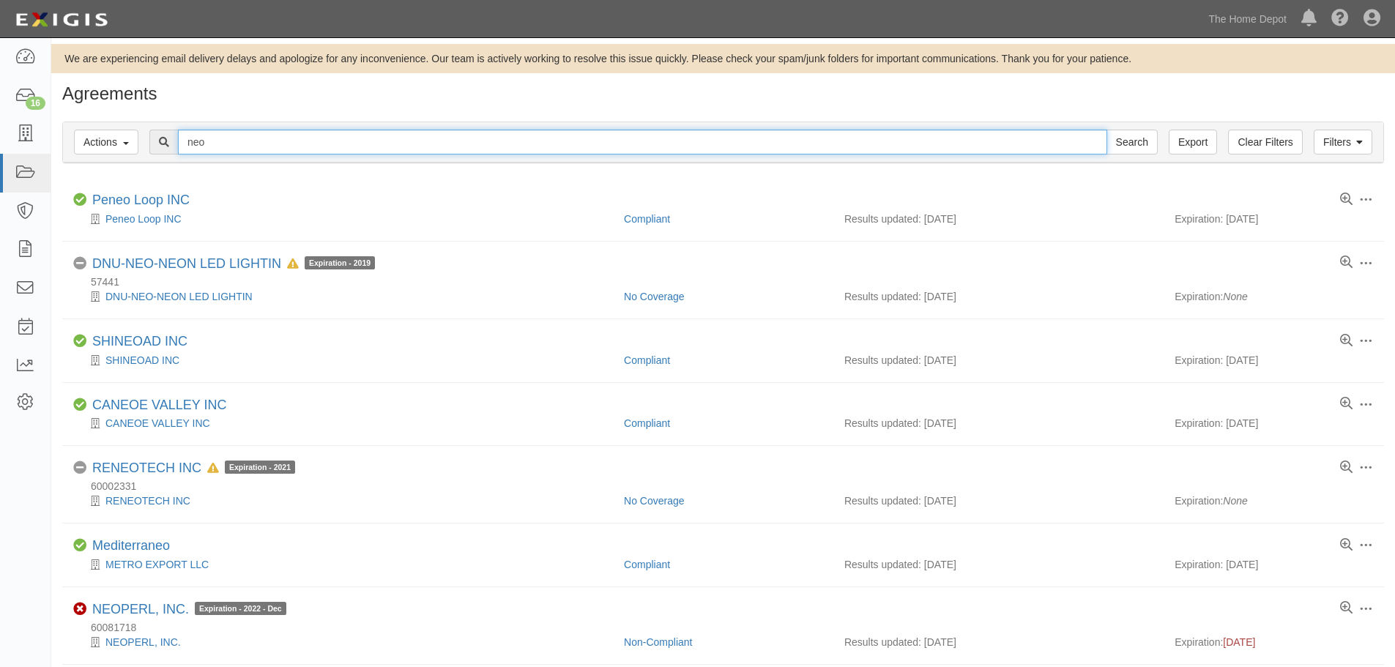
drag, startPoint x: 227, startPoint y: 143, endPoint x: 141, endPoint y: 143, distance: 86.4
click at [138, 143] on div "neo Search" at bounding box center [723, 142] width 1298 height 25
type input "[GEOGRAPHIC_DATA]"
click at [1106, 130] on input "Search" at bounding box center [1131, 142] width 51 height 25
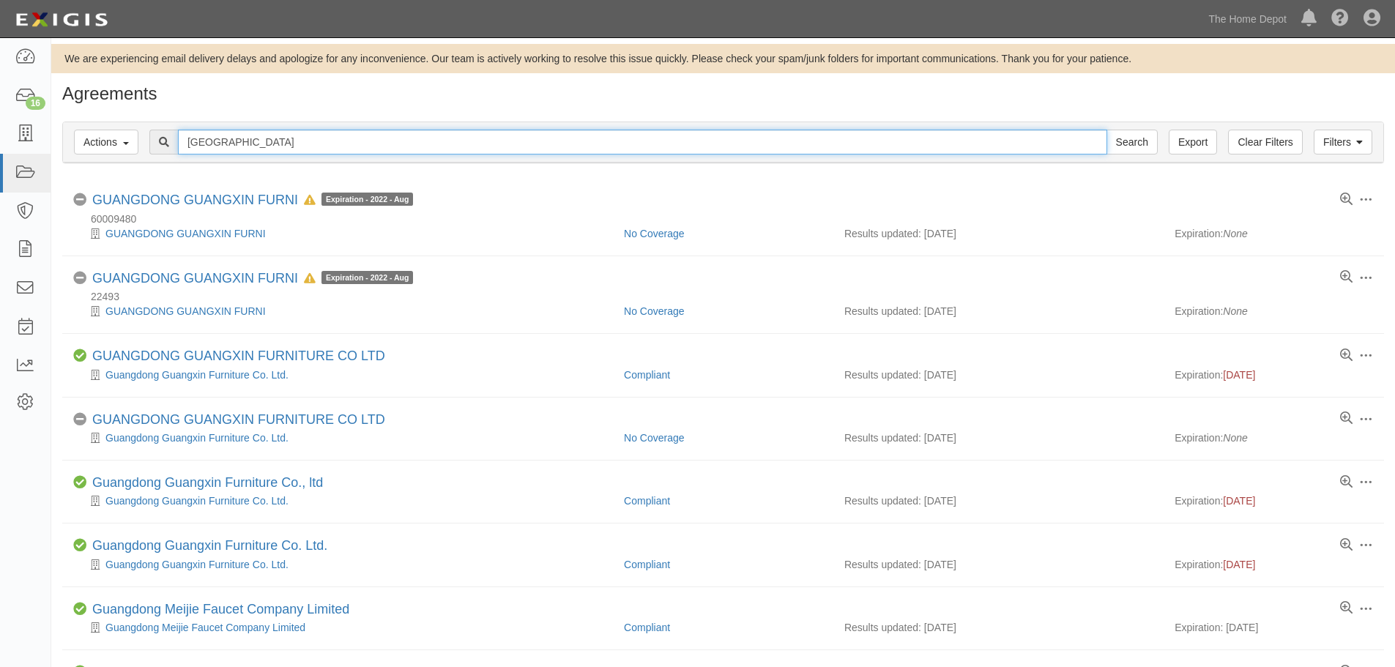
drag, startPoint x: 268, startPoint y: 138, endPoint x: 61, endPoint y: 138, distance: 207.2
click at [61, 138] on div "Filters Actions Edit Tags Run Workflows Send Messages Clear Filters Export [GEO…" at bounding box center [722, 144] width 1343 height 67
type input "welly"
click at [1106, 130] on input "Search" at bounding box center [1131, 142] width 51 height 25
